Goal: Task Accomplishment & Management: Use online tool/utility

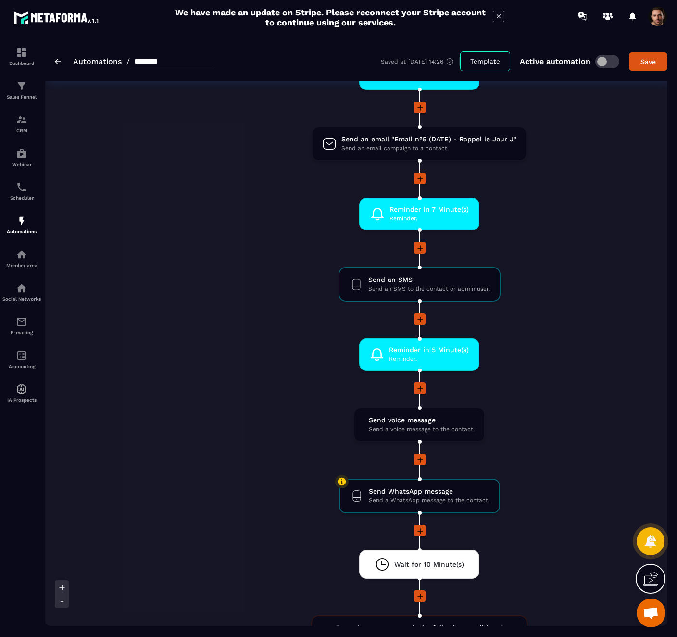
scroll to position [683, 0]
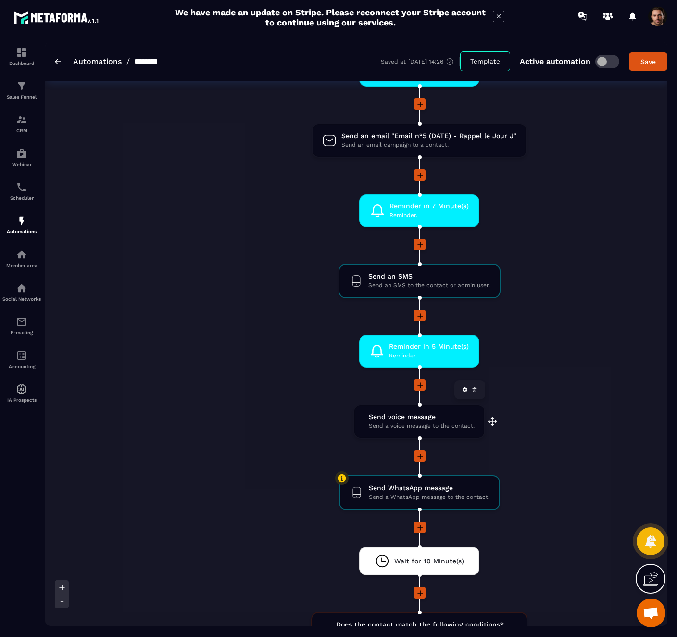
click at [415, 424] on span "Send a voice message to the contact." at bounding box center [422, 425] width 106 height 9
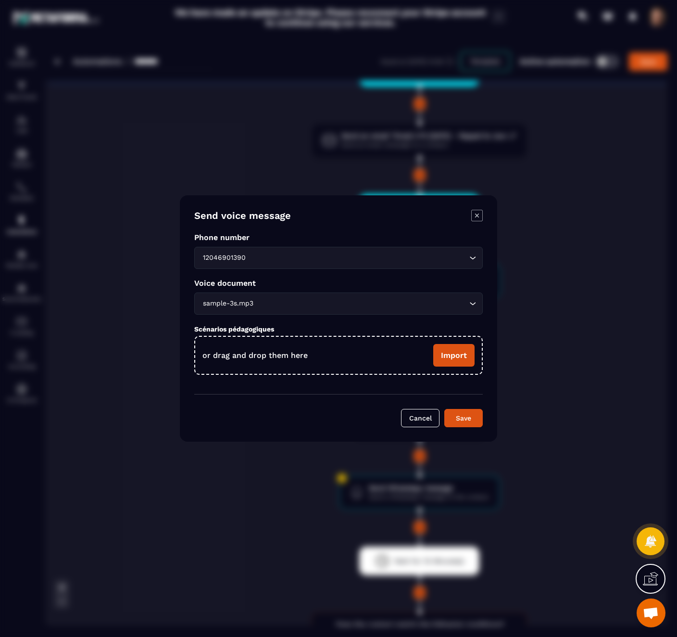
click at [341, 311] on div "sample-3s.mp3 Loading..." at bounding box center [338, 303] width 289 height 22
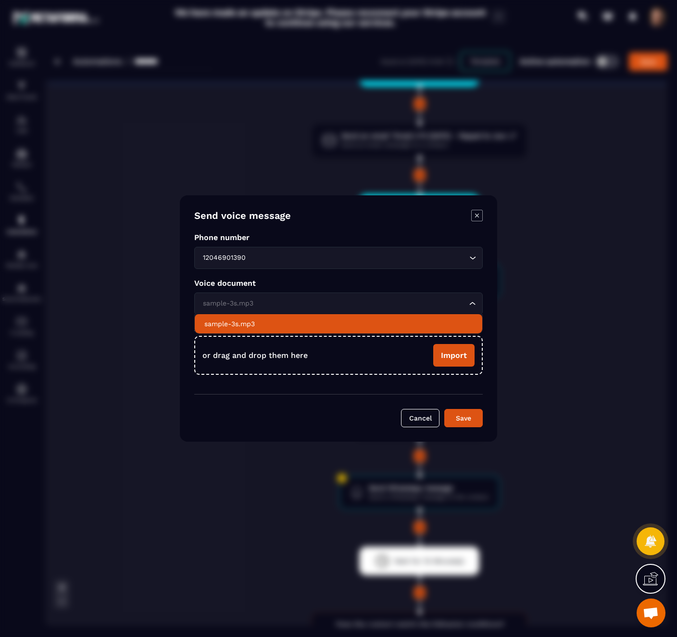
click at [491, 280] on div "Send voice message Phone number 12046901390 Loading... Voice document sample-3s…" at bounding box center [338, 318] width 317 height 246
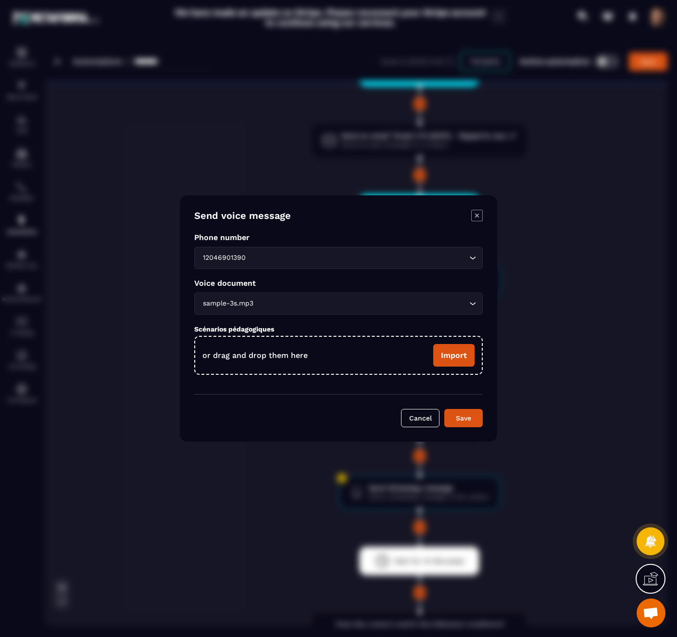
click at [479, 217] on icon "Modal window" at bounding box center [477, 216] width 4 height 4
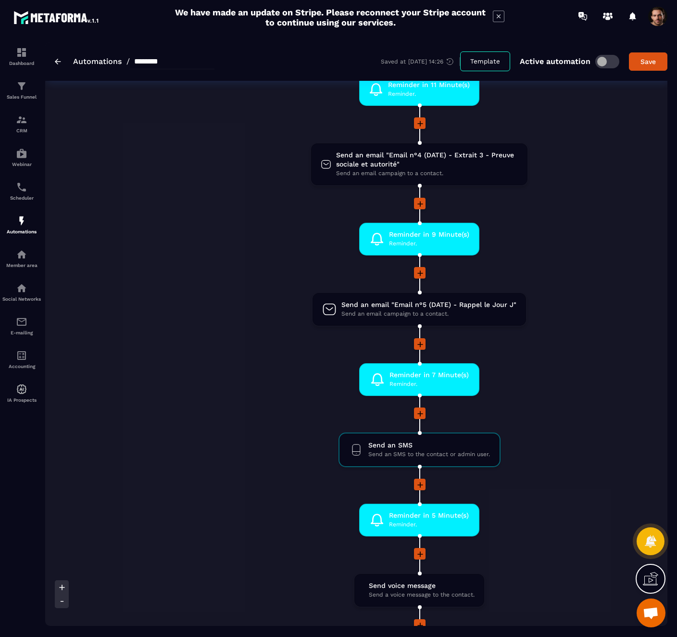
scroll to position [510, 0]
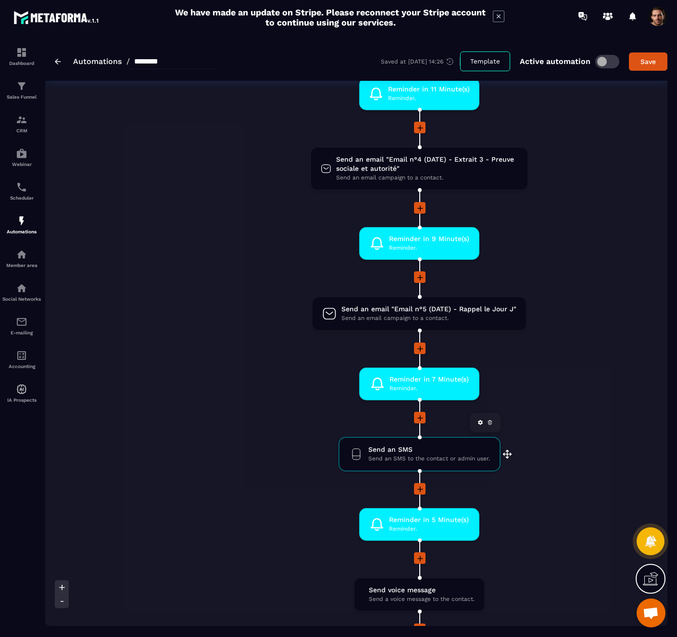
click at [461, 460] on span "Send an SMS to the contact or admin user." at bounding box center [429, 458] width 122 height 9
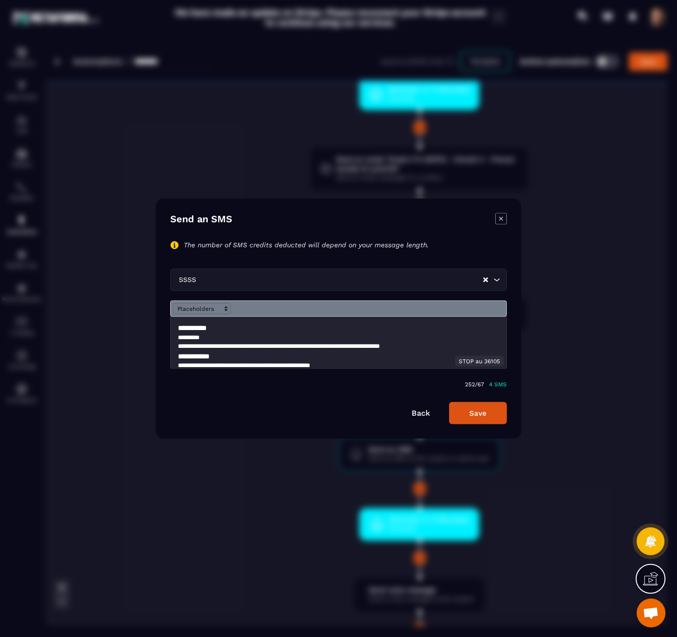
click at [503, 218] on icon "Modal window" at bounding box center [501, 219] width 12 height 12
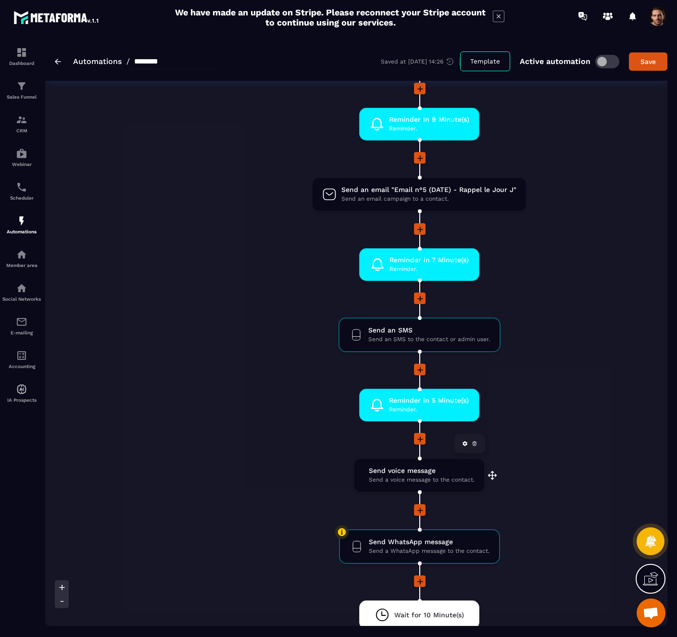
scroll to position [632, 0]
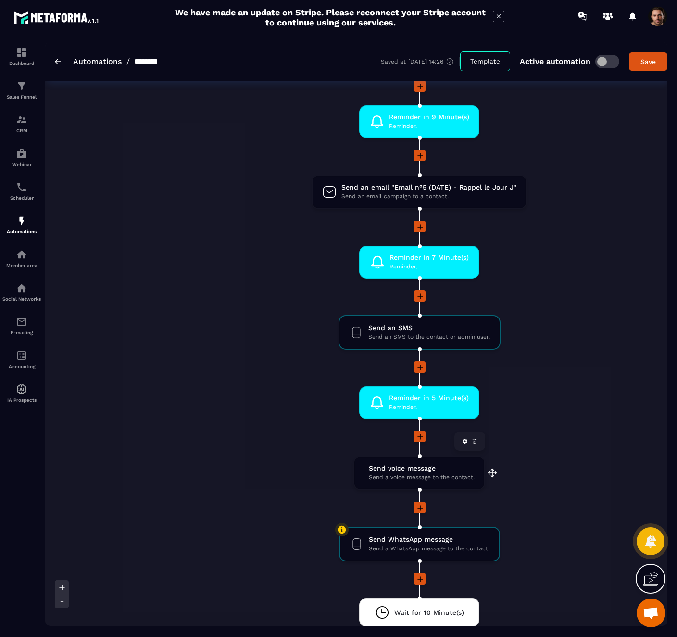
click at [437, 479] on span "Send a voice message to the contact." at bounding box center [422, 477] width 106 height 9
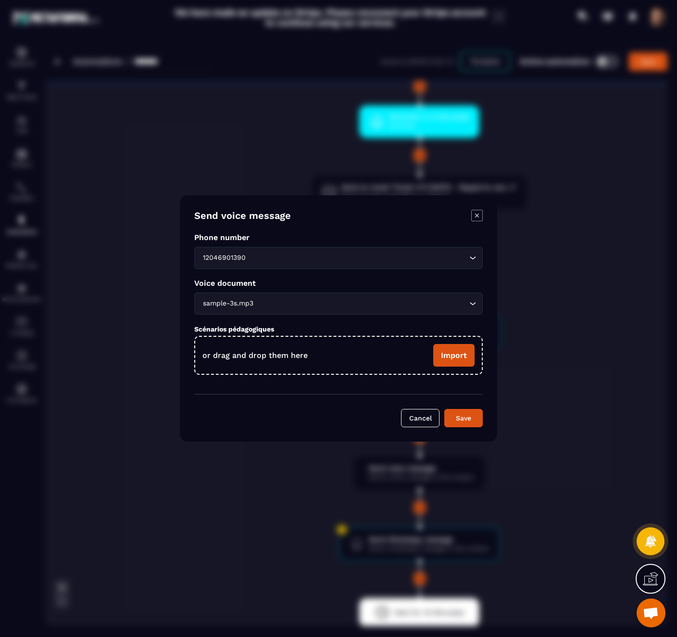
click at [604, 344] on div "Modal window" at bounding box center [338, 318] width 677 height 637
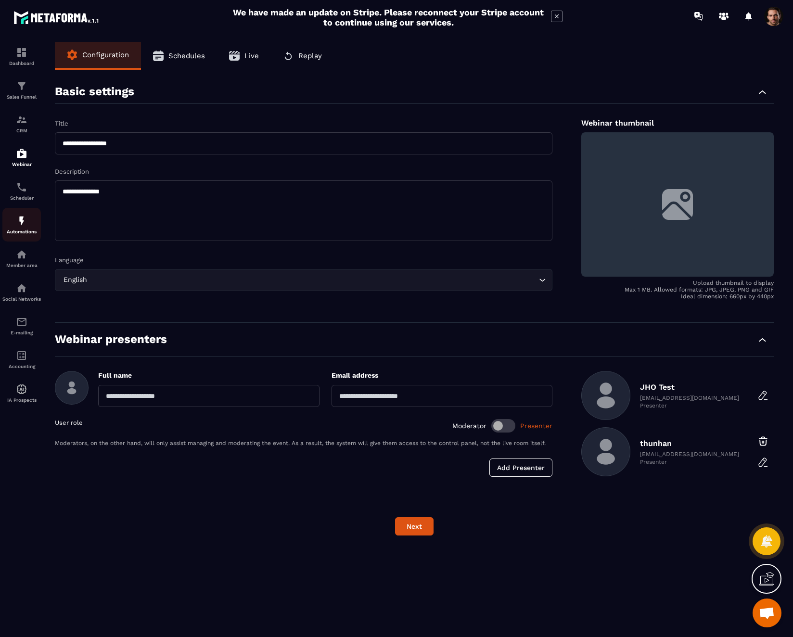
click at [22, 227] on img at bounding box center [22, 221] width 12 height 12
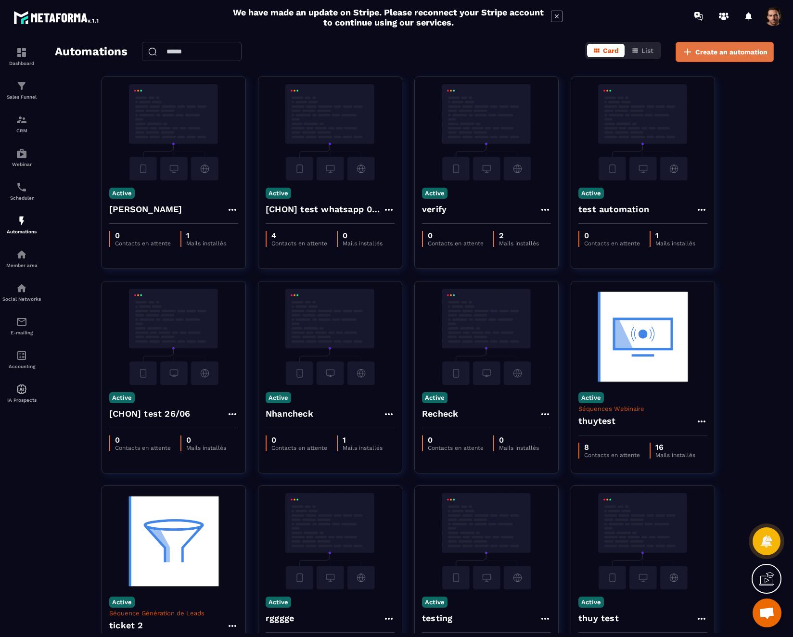
click at [711, 52] on span "Create an automation" at bounding box center [731, 52] width 72 height 10
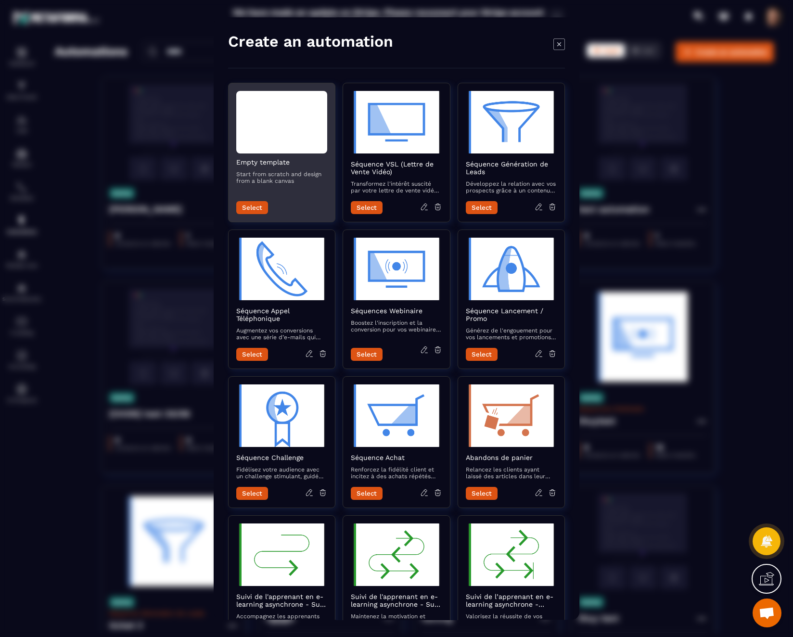
click at [294, 141] on div "Modal window" at bounding box center [281, 122] width 91 height 63
click at [256, 206] on button "Select" at bounding box center [252, 207] width 32 height 13
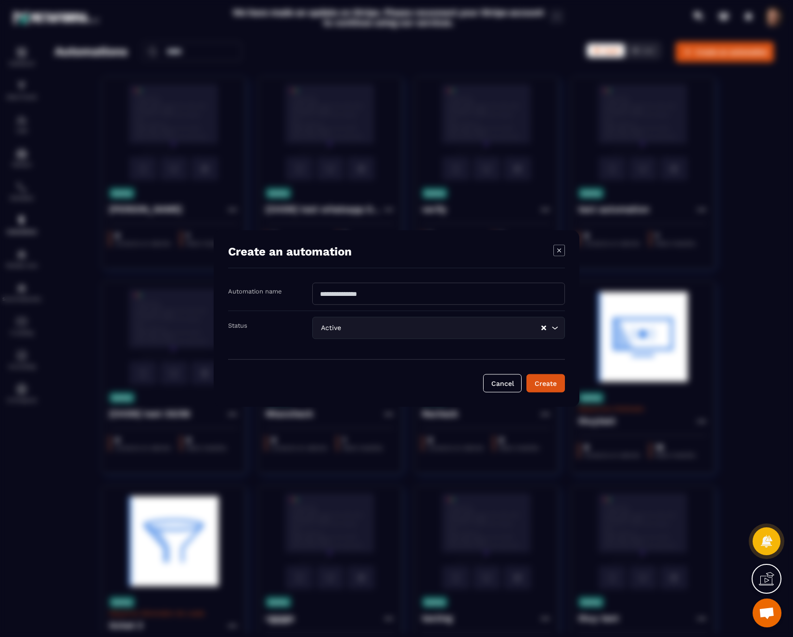
click at [338, 298] on input "Modal window" at bounding box center [438, 294] width 252 height 22
type input "**********"
click at [541, 383] on button "Create" at bounding box center [545, 383] width 38 height 18
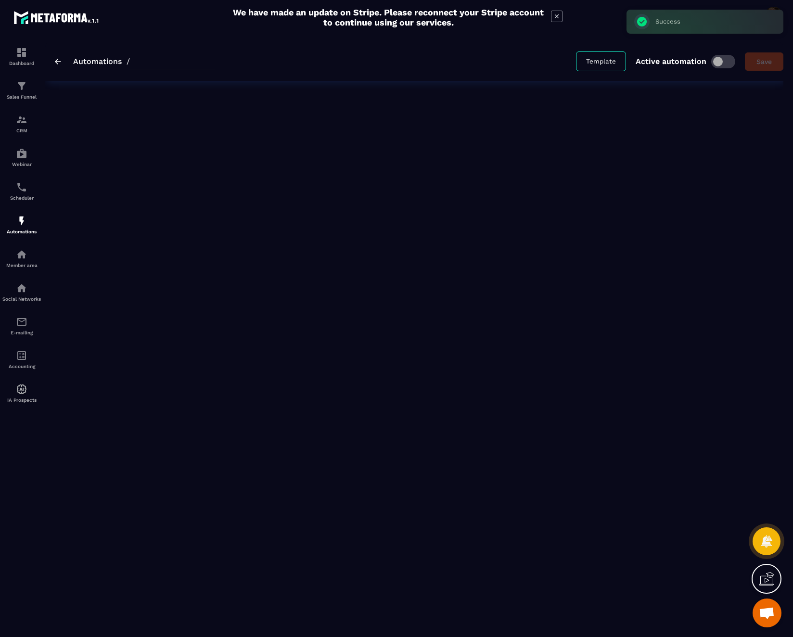
type input "**********"
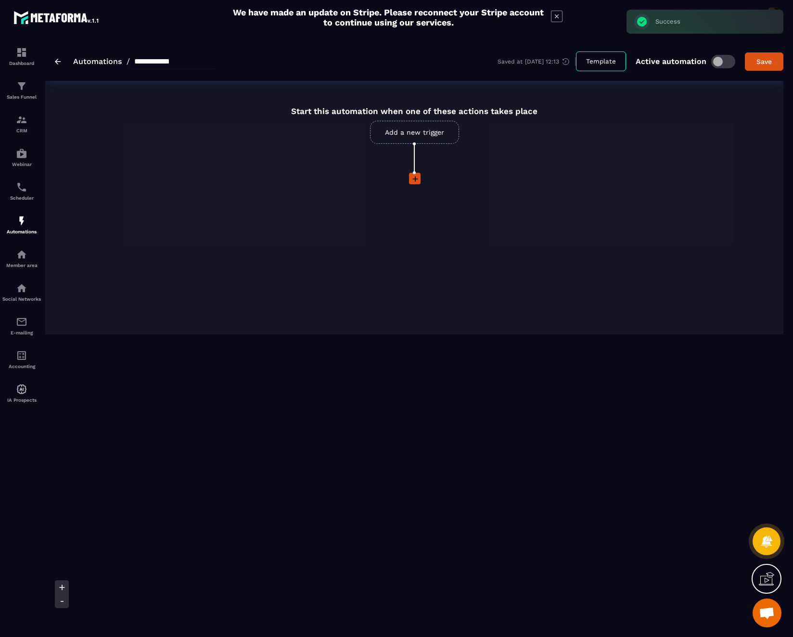
click at [424, 140] on link "Add a new trigger" at bounding box center [414, 132] width 89 height 23
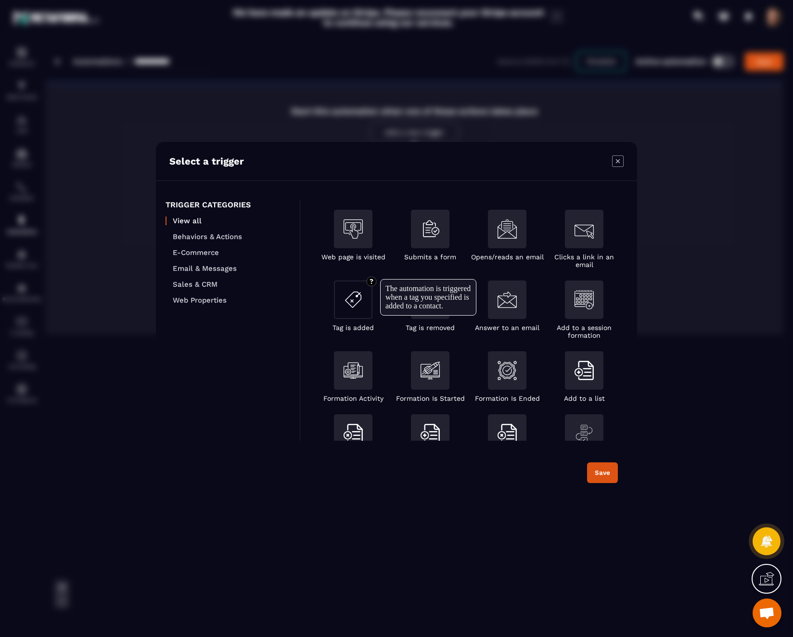
click at [346, 311] on div "Modal window" at bounding box center [353, 299] width 38 height 38
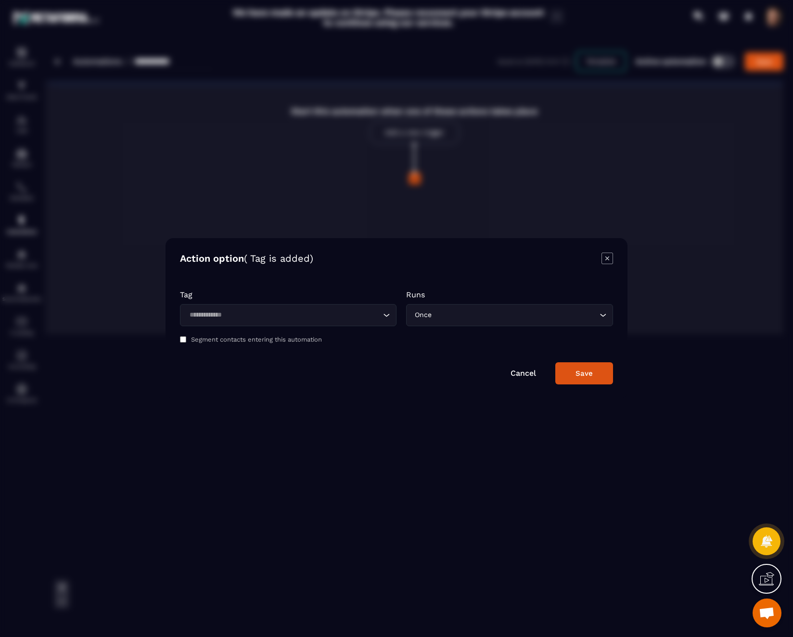
click at [309, 314] on input "Search for option" at bounding box center [283, 315] width 194 height 11
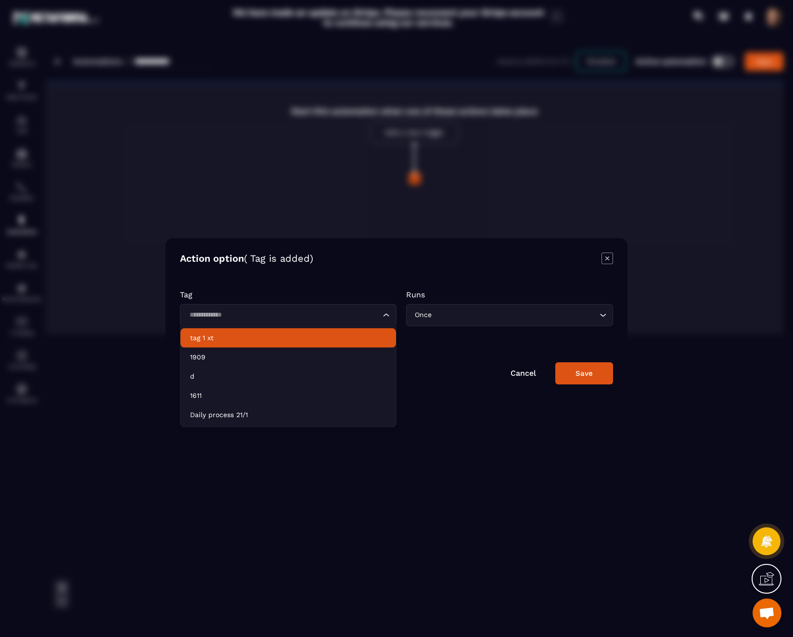
click at [290, 337] on p "tag 1 xt" at bounding box center [288, 338] width 196 height 10
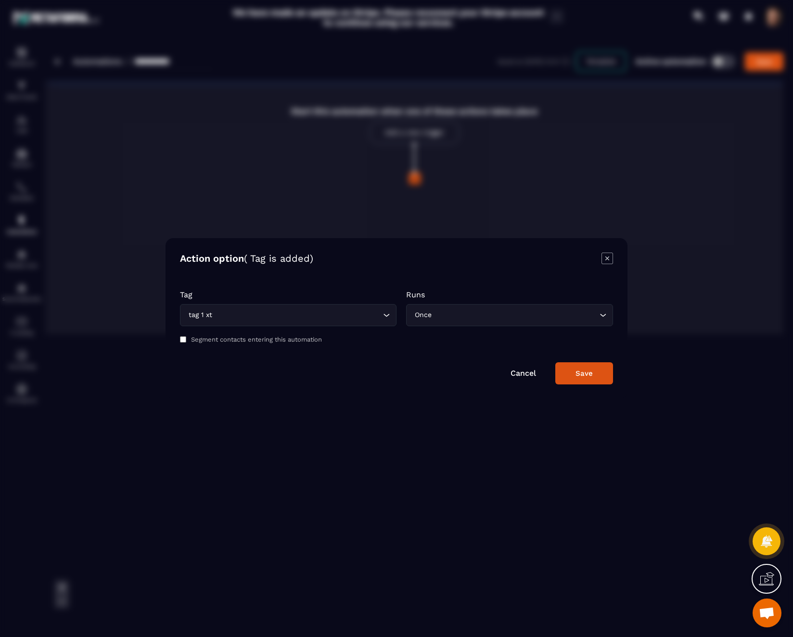
click at [510, 324] on div "Once Loading..." at bounding box center [509, 315] width 207 height 22
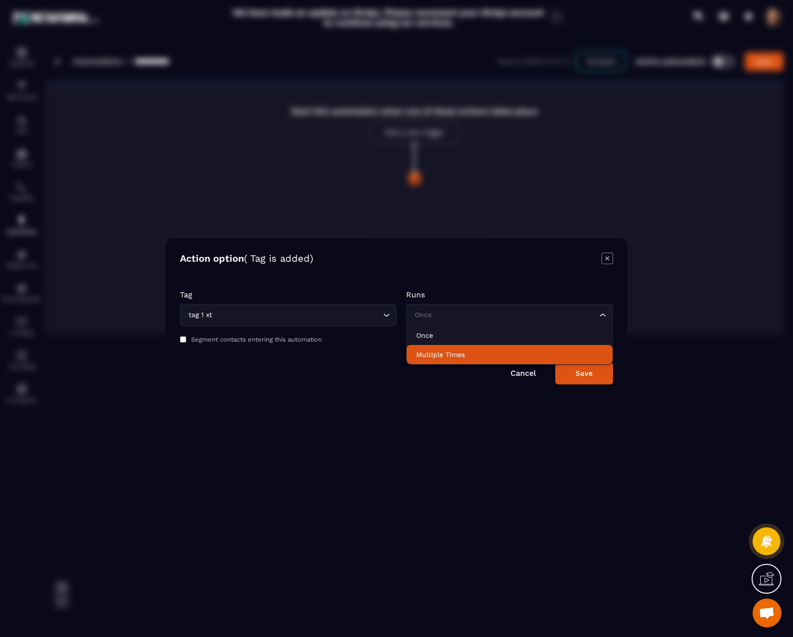
click at [505, 358] on p "Multiple Times" at bounding box center [509, 355] width 187 height 10
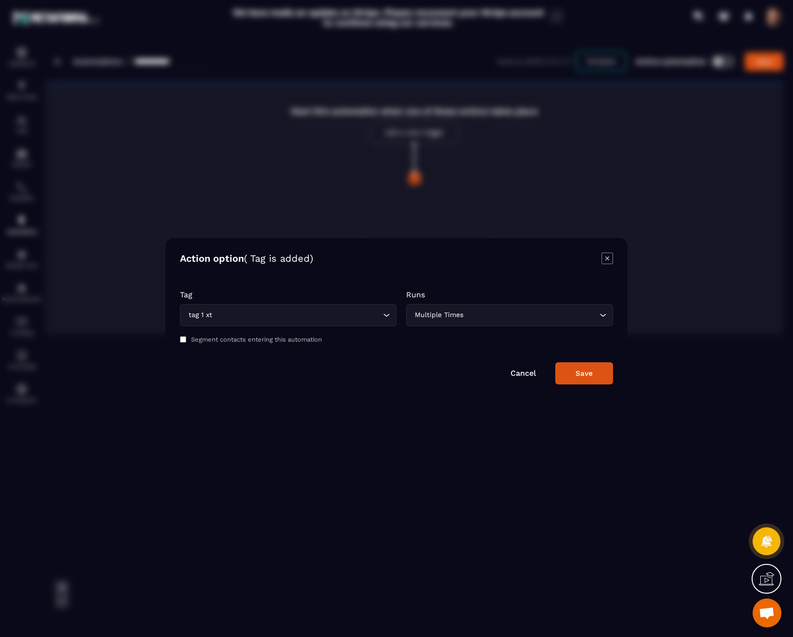
click at [588, 378] on button "Save" at bounding box center [584, 373] width 58 height 22
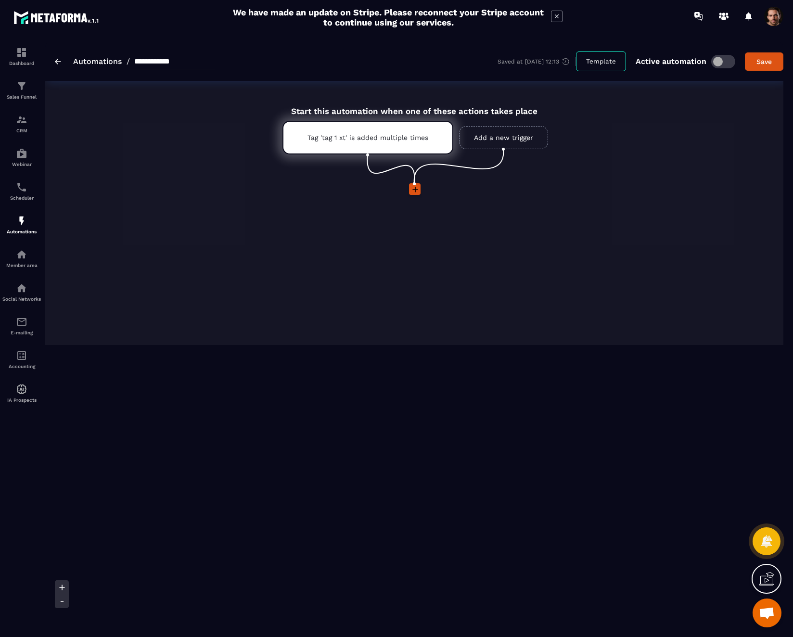
click at [413, 191] on icon at bounding box center [415, 190] width 10 height 10
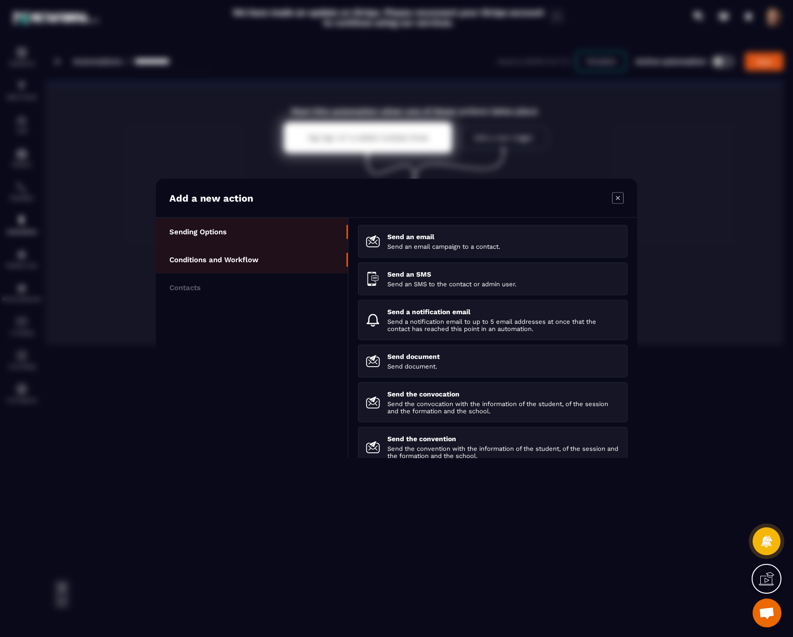
click at [279, 274] on li "Conditions and Workflow" at bounding box center [252, 288] width 192 height 28
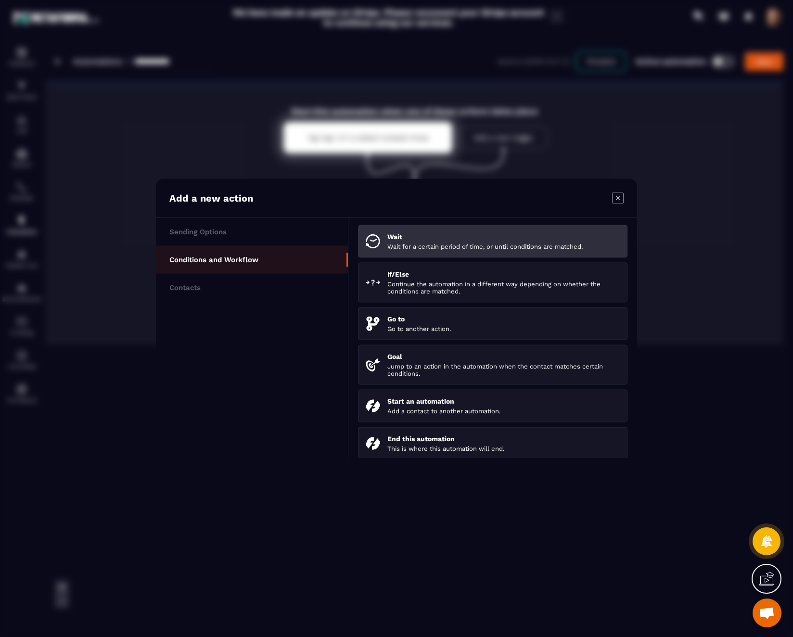
click at [401, 249] on p "Wait for a certain period of time, or until conditions are matched." at bounding box center [503, 246] width 232 height 7
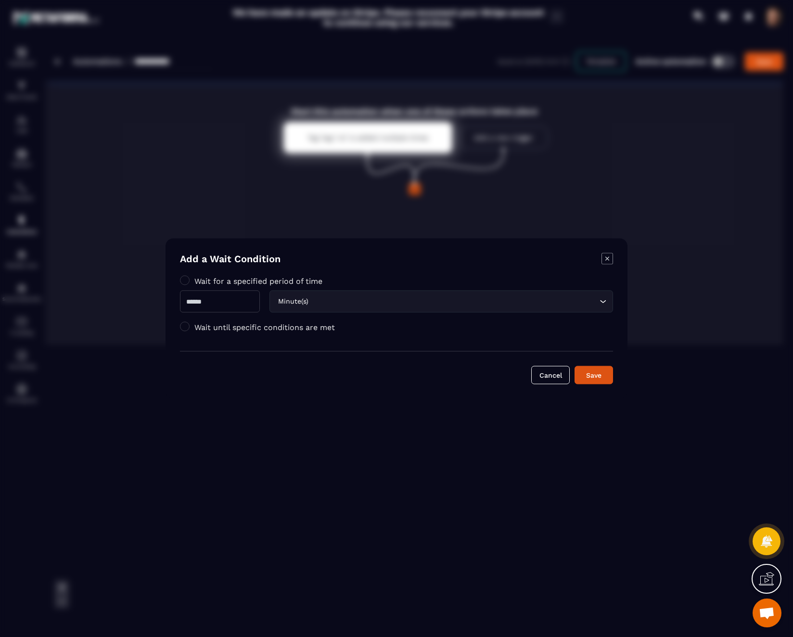
click at [253, 297] on input "Modal window" at bounding box center [220, 301] width 80 height 22
type input "*"
click at [589, 377] on div "Save" at bounding box center [593, 375] width 26 height 10
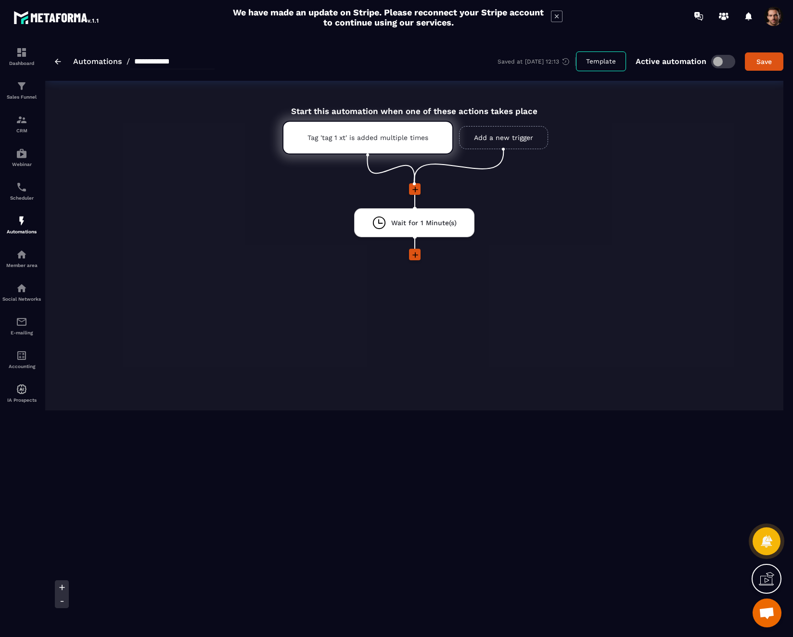
click at [416, 254] on icon at bounding box center [415, 255] width 10 height 10
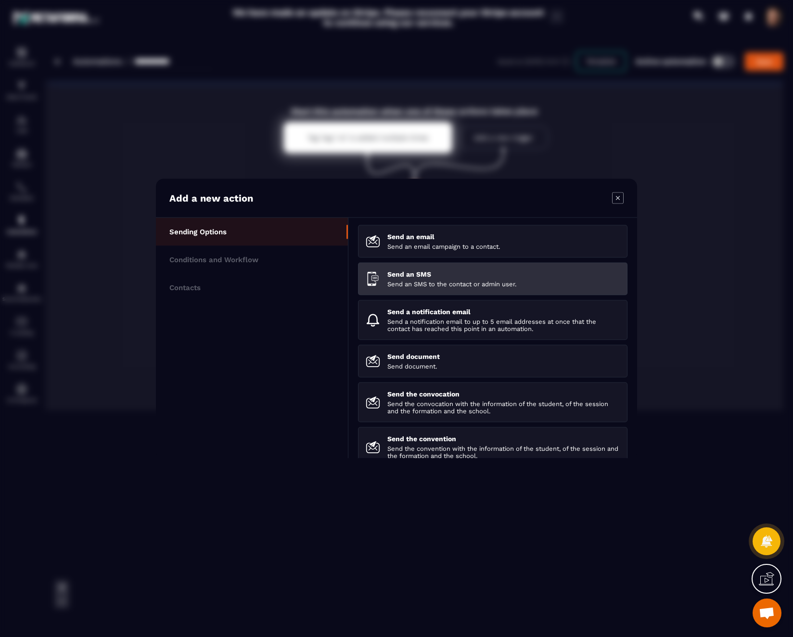
click at [427, 282] on p "Send an SMS to the contact or admin user." at bounding box center [503, 283] width 232 height 7
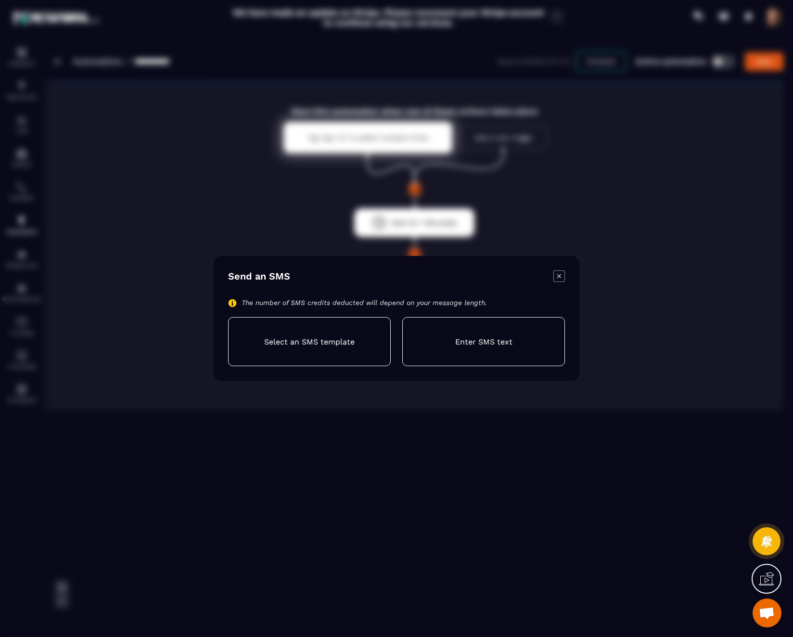
click at [442, 346] on div "Enter SMS text" at bounding box center [483, 341] width 163 height 49
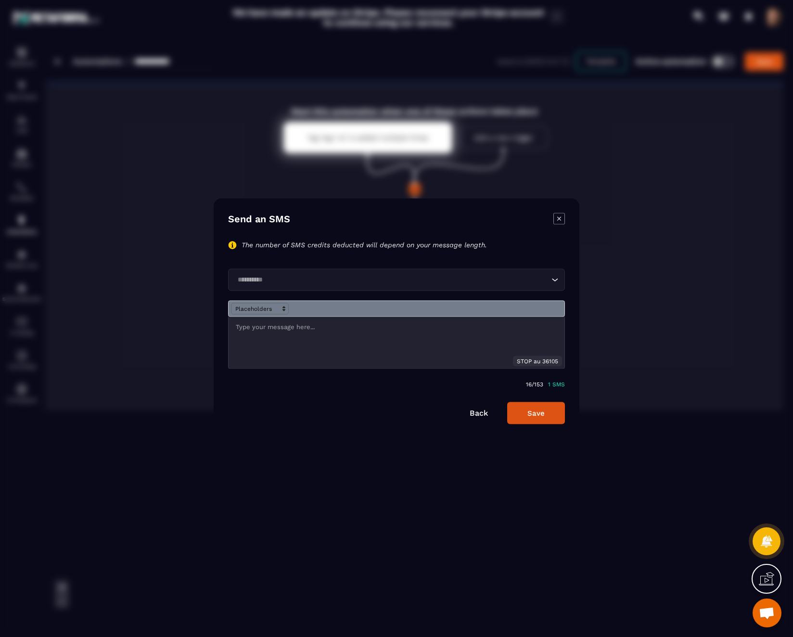
click at [328, 323] on p "Modal window" at bounding box center [396, 327] width 321 height 9
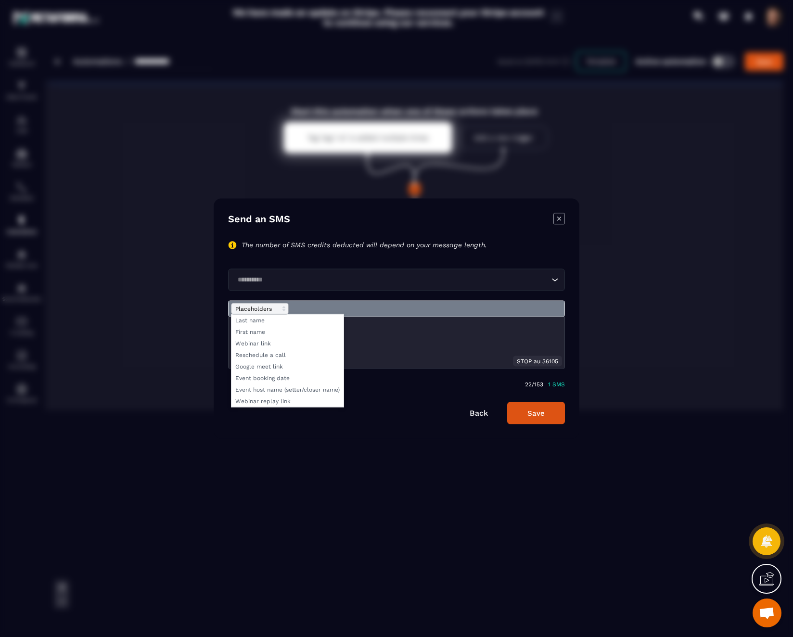
click at [272, 309] on span "Modal window" at bounding box center [260, 309] width 58 height 12
click at [276, 330] on span "Modal window" at bounding box center [287, 332] width 112 height 12
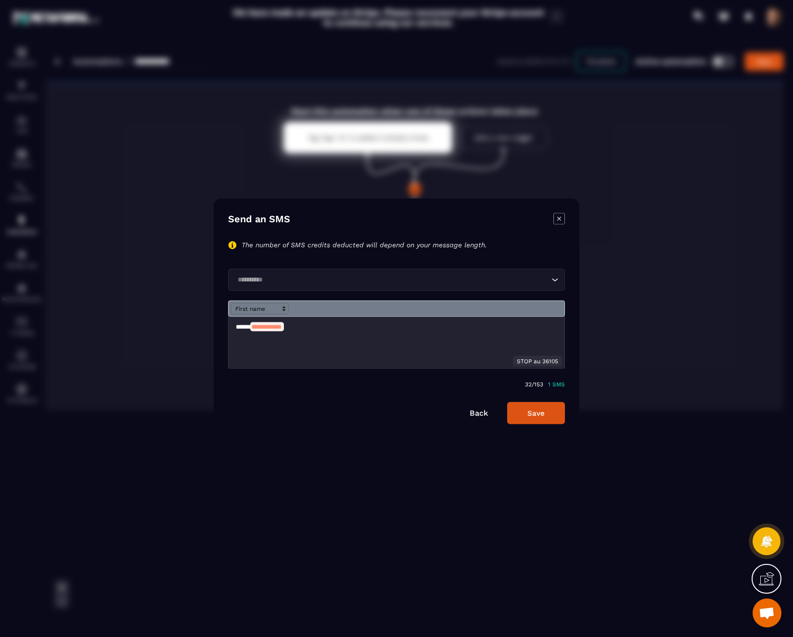
click at [338, 278] on input "Search for option" at bounding box center [391, 280] width 315 height 11
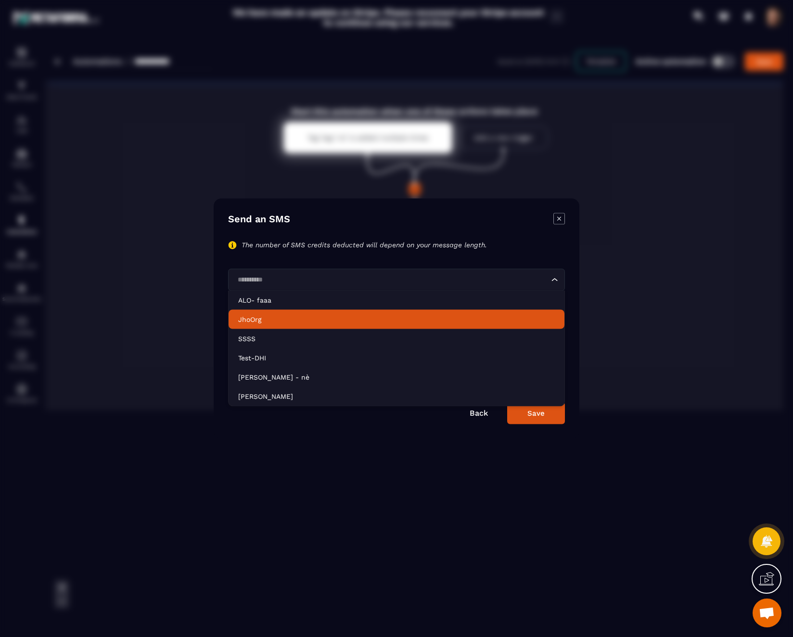
click at [327, 315] on p "JhoOrg" at bounding box center [396, 320] width 316 height 10
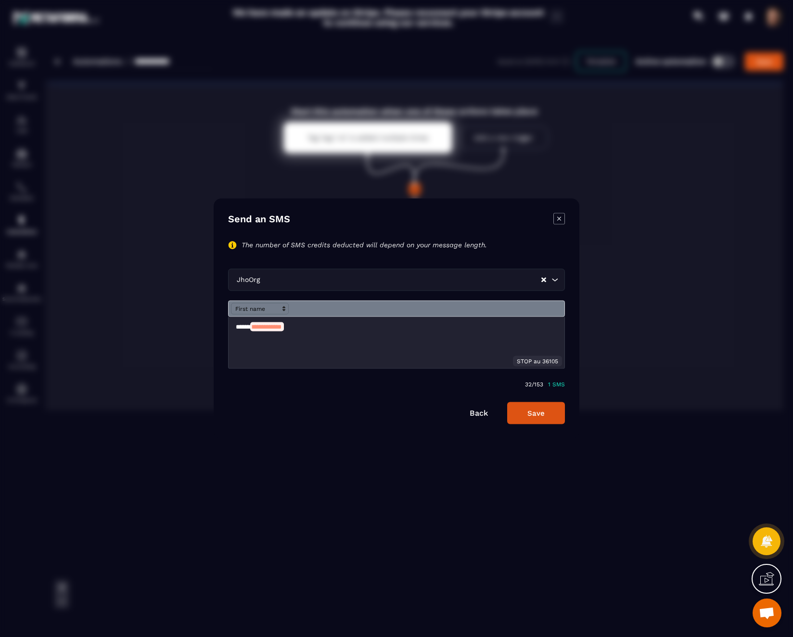
click at [551, 417] on button "Save" at bounding box center [536, 413] width 58 height 22
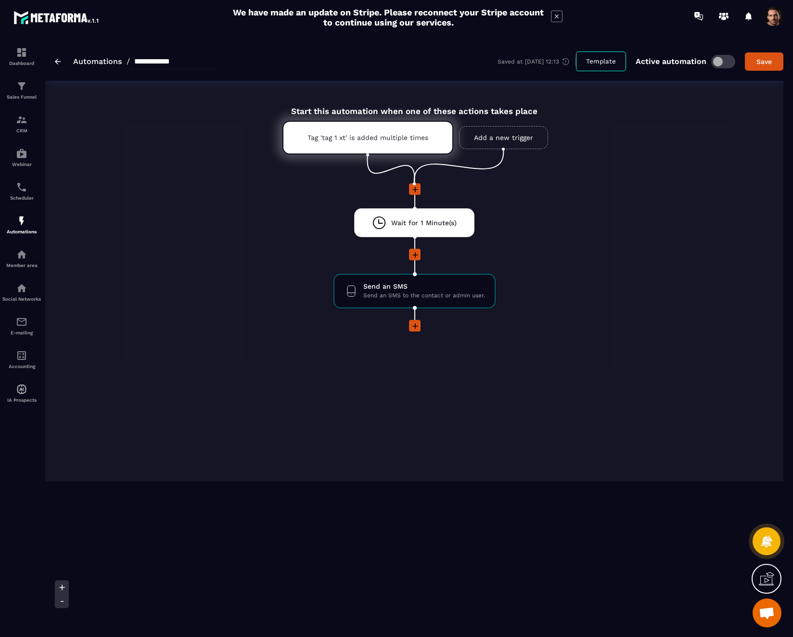
click at [416, 326] on icon at bounding box center [415, 326] width 6 height 6
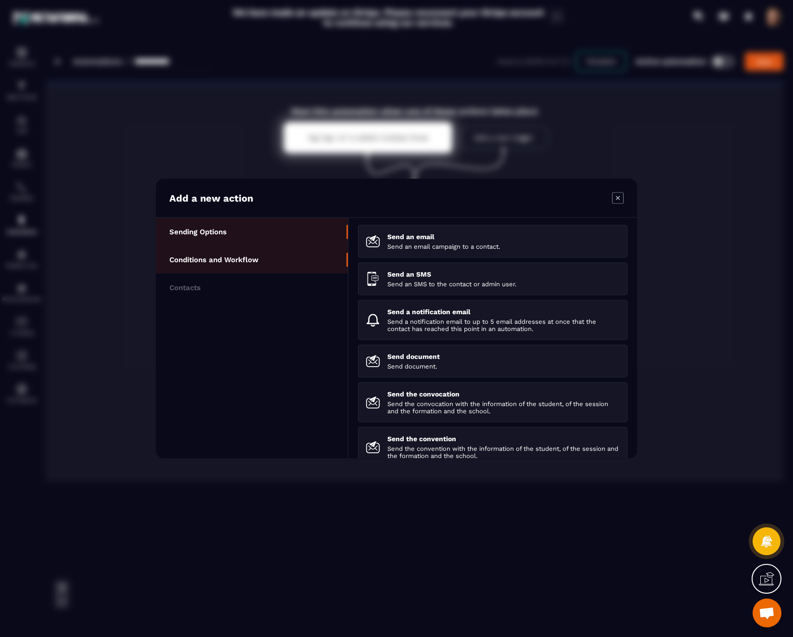
click at [282, 274] on li "Conditions and Workflow" at bounding box center [252, 288] width 192 height 28
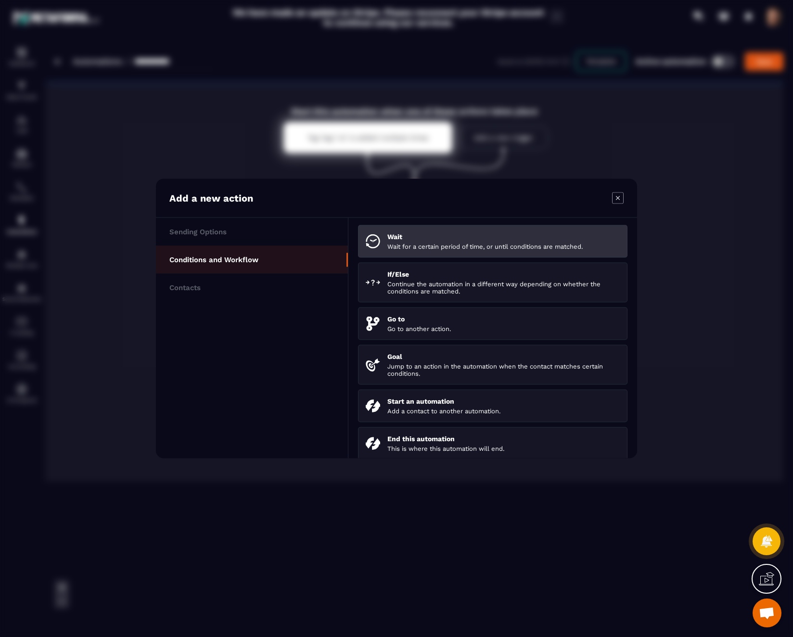
click at [398, 243] on p "Wait for a certain period of time, or until conditions are matched." at bounding box center [503, 246] width 232 height 7
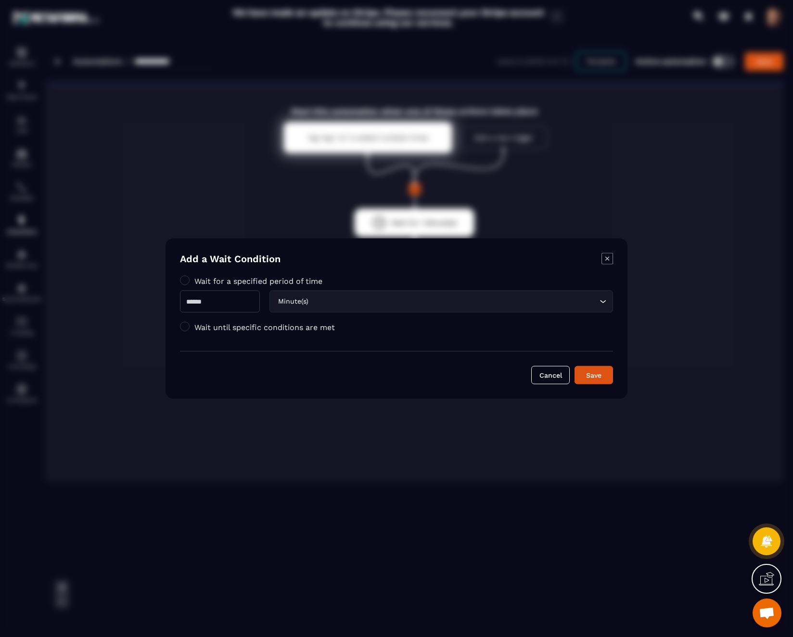
click at [242, 296] on input "Modal window" at bounding box center [220, 301] width 80 height 22
type input "**"
click at [592, 378] on div "Save" at bounding box center [593, 375] width 26 height 10
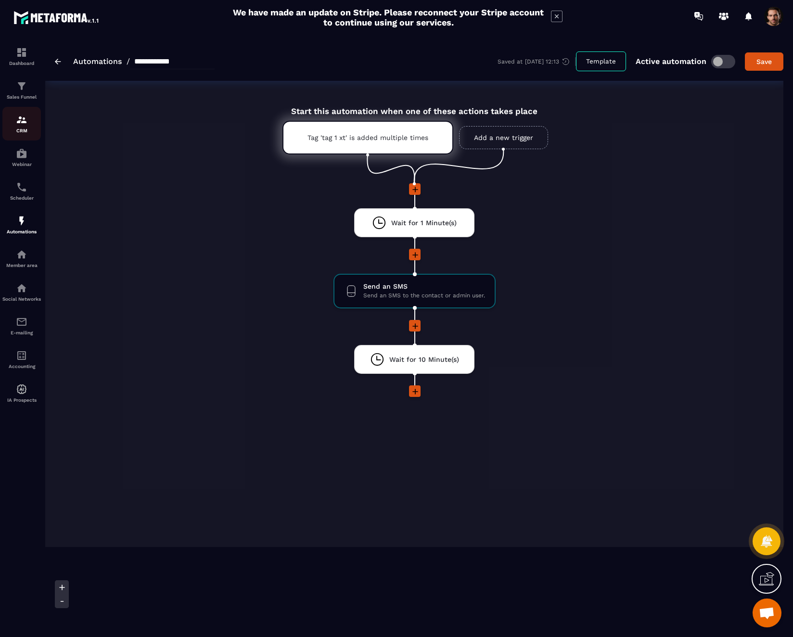
click at [5, 132] on p "CRM" at bounding box center [21, 130] width 38 height 5
